Goal: Book appointment/travel/reservation

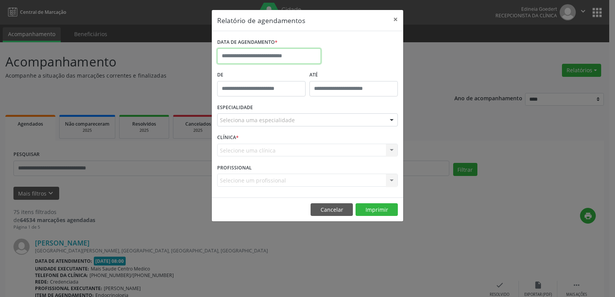
click at [290, 56] on input "text" at bounding box center [269, 55] width 104 height 15
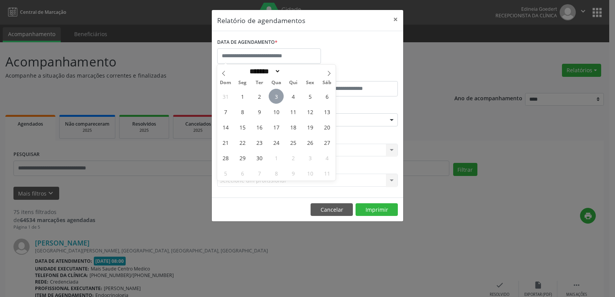
click at [276, 97] on span "3" at bounding box center [276, 96] width 15 height 15
type input "**********"
click at [276, 97] on span "3" at bounding box center [276, 96] width 15 height 15
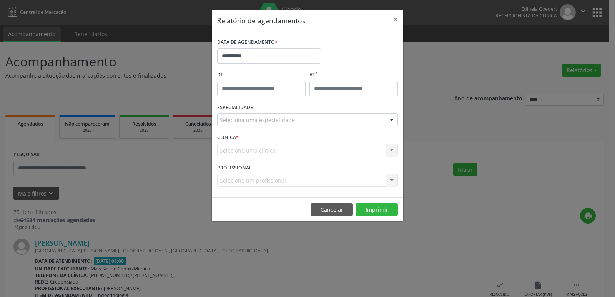
click at [299, 113] on div "ESPECIALIDADE Seleciona uma especialidade Todas as especialidades Alergologia A…" at bounding box center [307, 117] width 185 height 30
click at [296, 124] on div "Seleciona uma especialidade" at bounding box center [307, 119] width 181 height 13
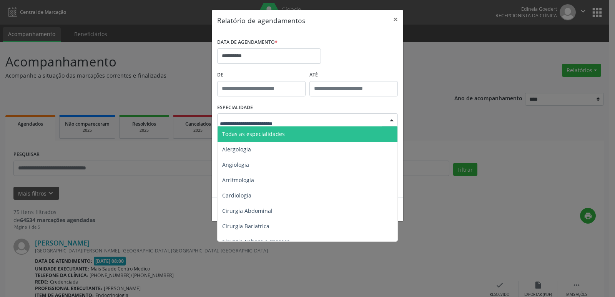
click at [302, 130] on span "Todas as especialidades" at bounding box center [308, 134] width 181 height 15
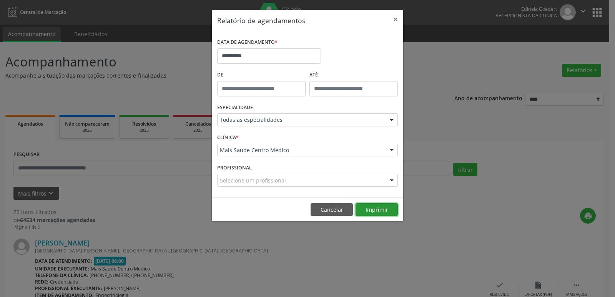
click at [371, 211] on button "Imprimir" at bounding box center [377, 209] width 42 height 13
drag, startPoint x: 330, startPoint y: 209, endPoint x: 328, endPoint y: 191, distance: 18.2
click at [330, 209] on button "Cancelar" at bounding box center [332, 209] width 42 height 13
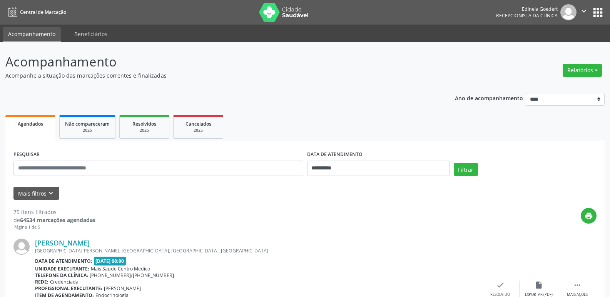
click at [506, 225] on div "print" at bounding box center [345, 219] width 501 height 23
